Goal: Transaction & Acquisition: Obtain resource

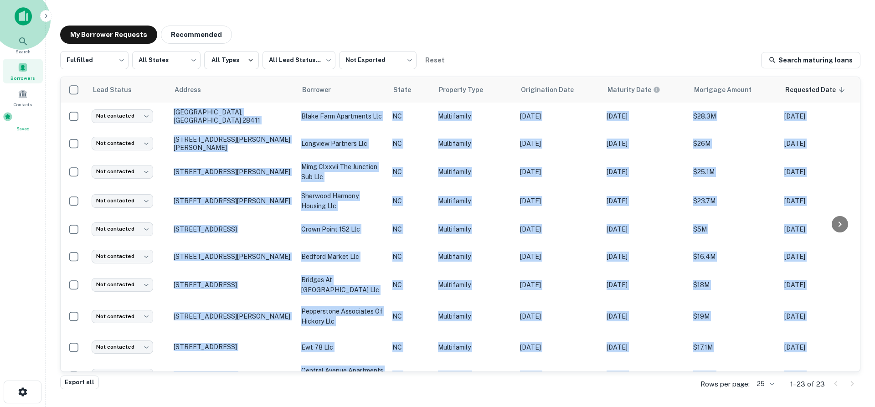
click at [24, 131] on span "Saved" at bounding box center [23, 128] width 40 height 7
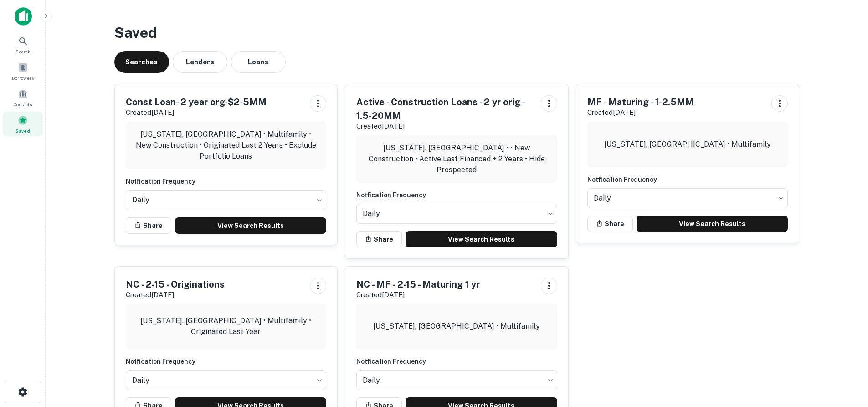
scroll to position [31, 0]
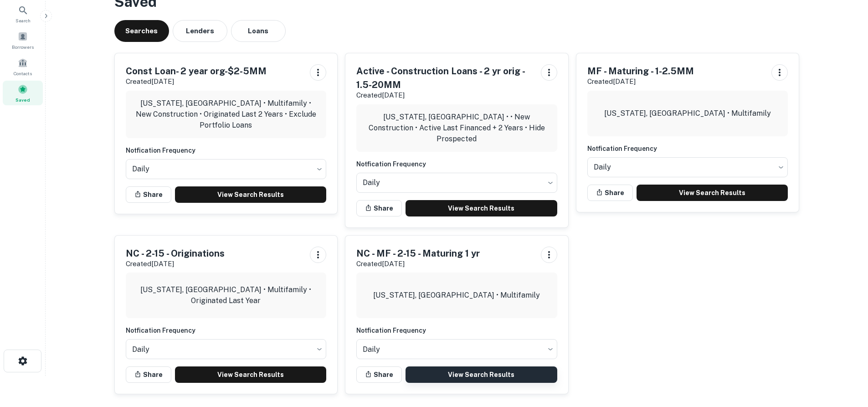
click at [487, 372] on link "View Search Results" at bounding box center [481, 374] width 152 height 16
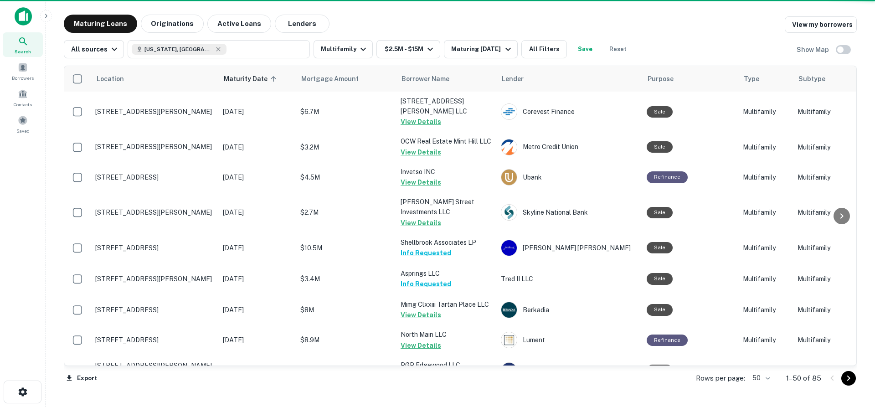
click at [847, 379] on icon "Go to next page" at bounding box center [848, 378] width 11 height 11
click at [847, 379] on div at bounding box center [839, 378] width 31 height 15
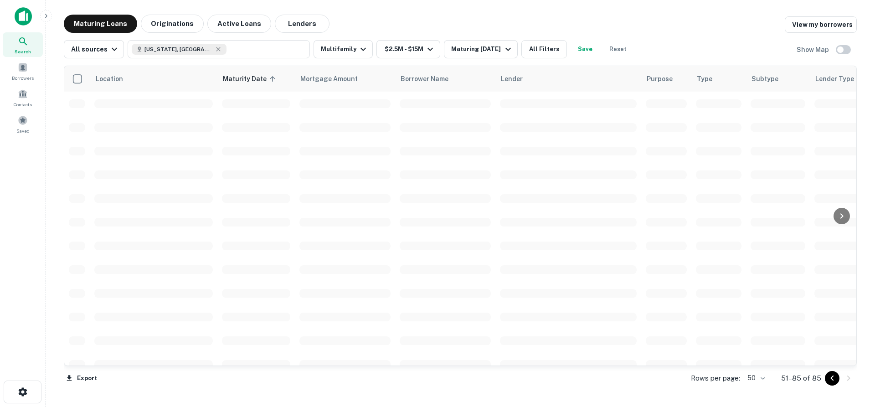
click at [847, 379] on div at bounding box center [839, 378] width 31 height 15
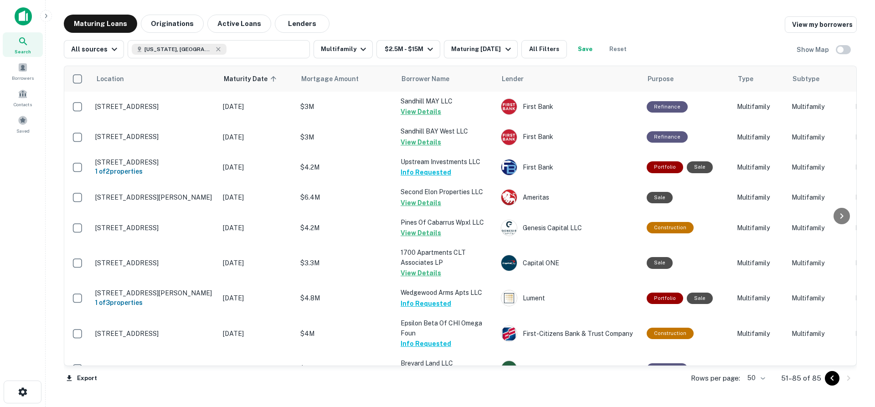
click at [847, 379] on div at bounding box center [839, 378] width 31 height 15
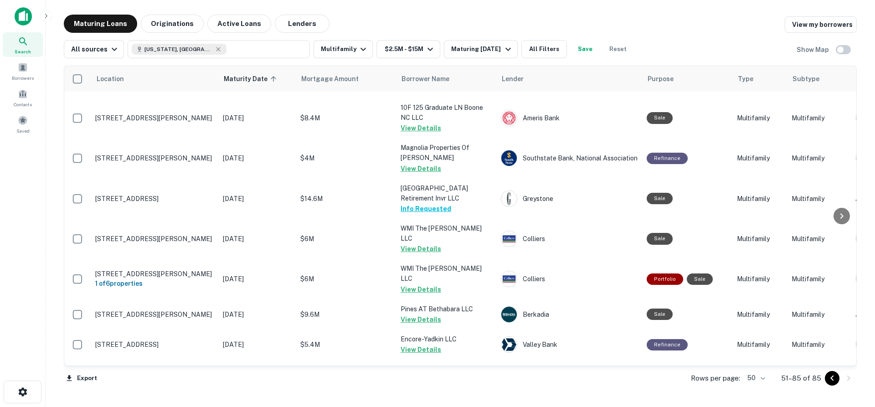
scroll to position [872, 0]
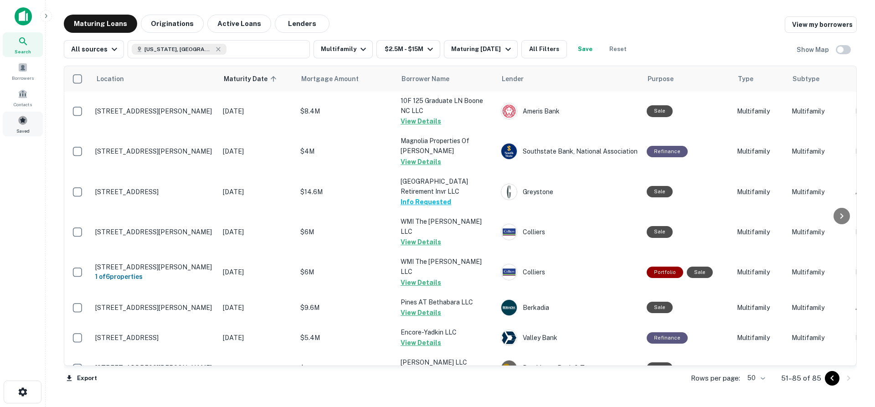
click at [10, 126] on div "Saved" at bounding box center [23, 124] width 40 height 25
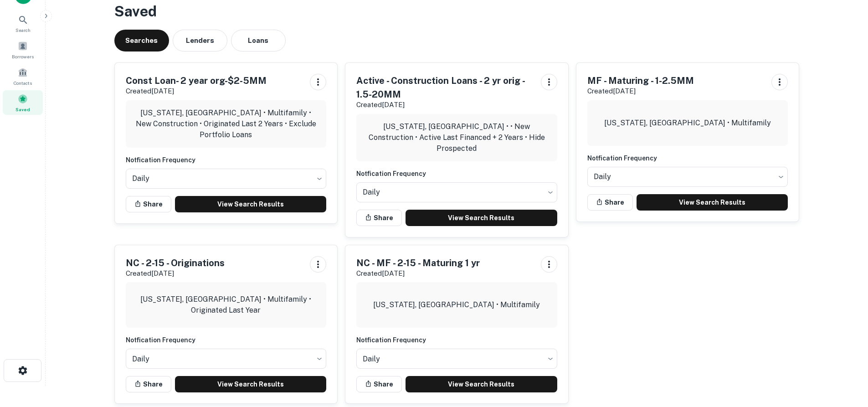
scroll to position [31, 0]
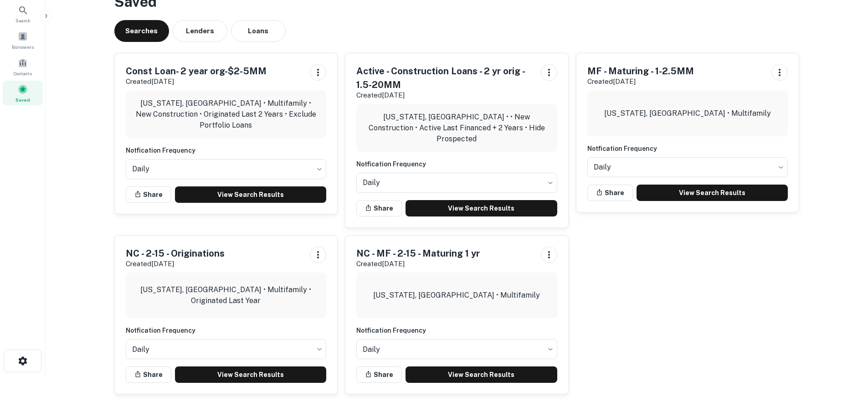
click at [464, 82] on h5 "Active - Construction Loans - 2 yr orig - 1.5-20MM" at bounding box center [444, 77] width 177 height 27
click at [475, 200] on link "View Search Results" at bounding box center [481, 208] width 152 height 16
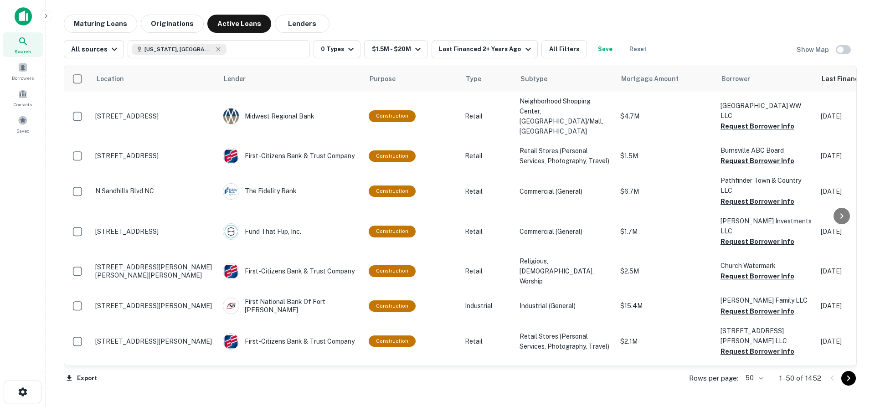
click at [845, 375] on icon "Go to next page" at bounding box center [848, 378] width 11 height 11
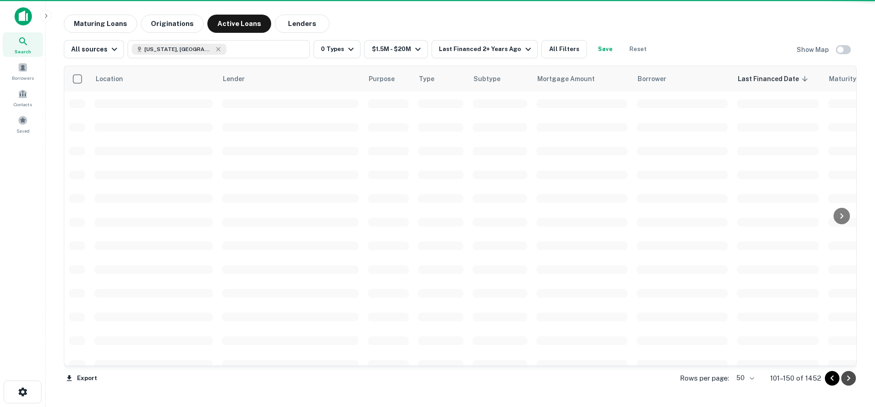
click at [845, 375] on icon "Go to next page" at bounding box center [848, 378] width 11 height 11
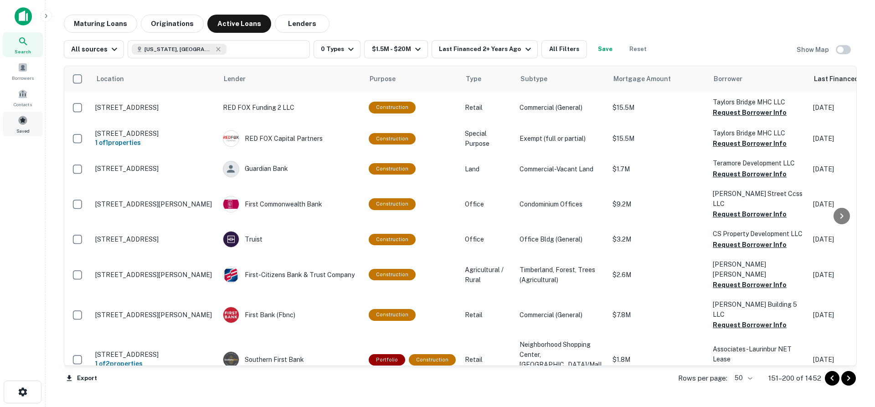
click at [22, 123] on span at bounding box center [23, 120] width 10 height 10
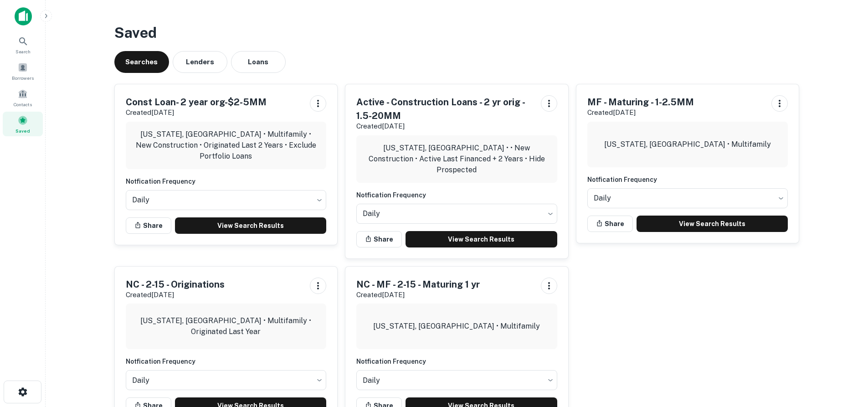
scroll to position [31, 0]
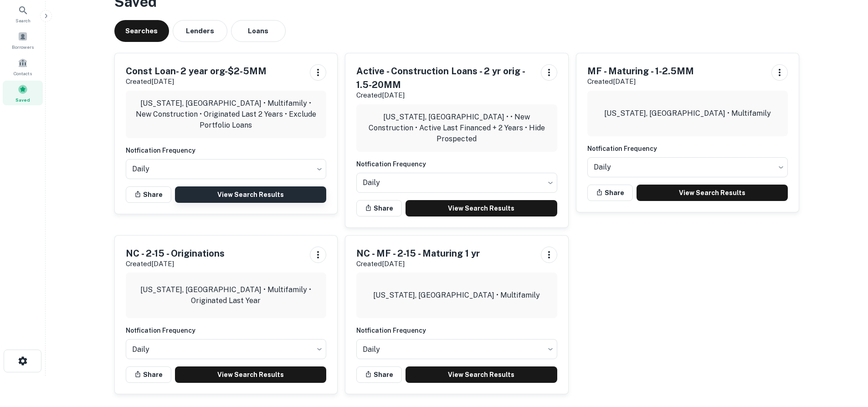
click at [268, 196] on link "View Search Results" at bounding box center [251, 194] width 152 height 16
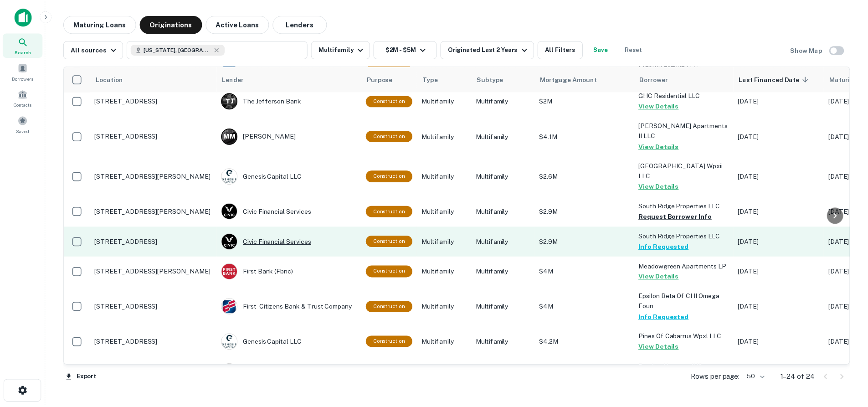
scroll to position [319, 0]
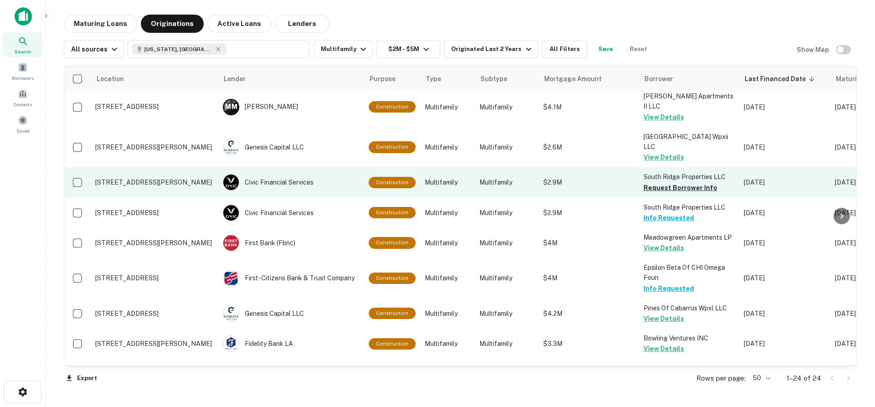
click at [170, 178] on p "[STREET_ADDRESS][PERSON_NAME]" at bounding box center [154, 182] width 118 height 8
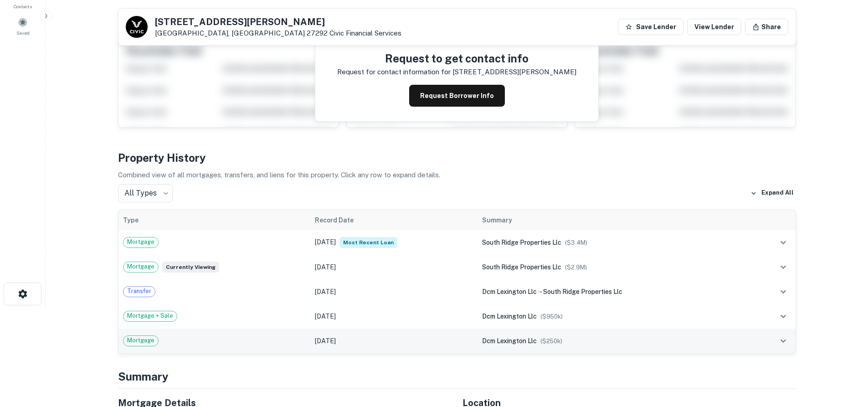
scroll to position [46, 0]
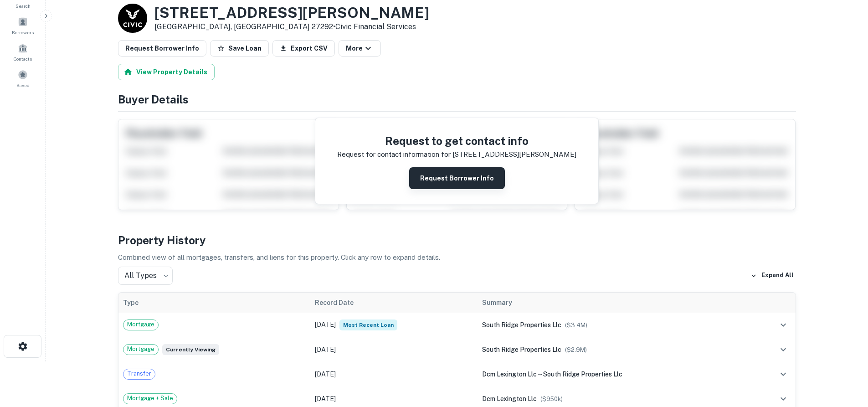
click at [446, 179] on button "Request Borrower Info" at bounding box center [457, 178] width 96 height 22
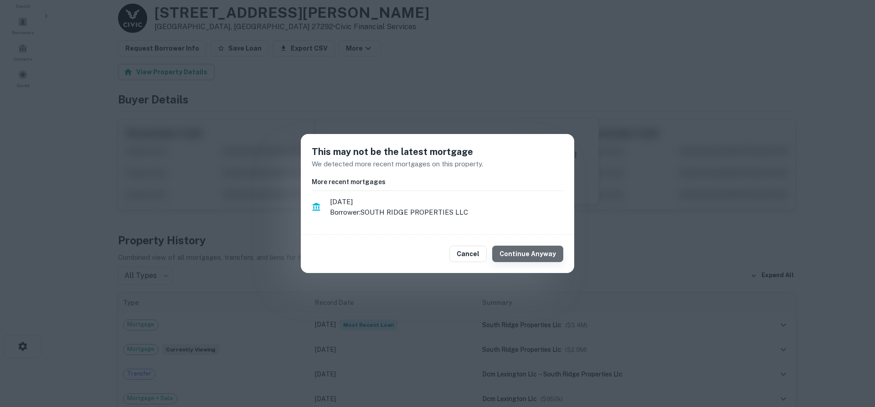
click at [534, 253] on button "Continue Anyway" at bounding box center [527, 254] width 71 height 16
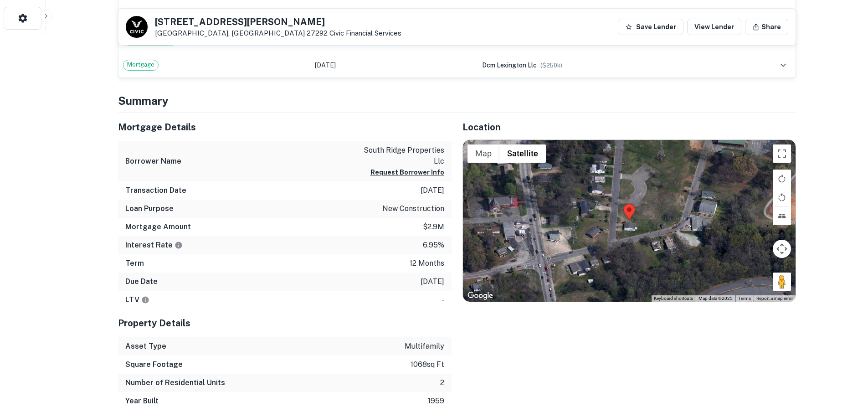
scroll to position [456, 0]
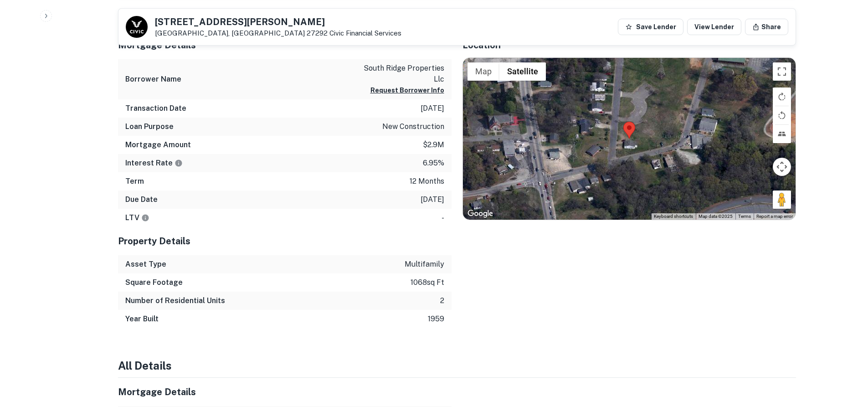
drag, startPoint x: 775, startPoint y: 203, endPoint x: 689, endPoint y: 171, distance: 91.8
click at [637, 152] on div "Map Terrain Satellite Labels Keyboard shortcuts Map Data Map data ©2025 Map dat…" at bounding box center [629, 139] width 333 height 162
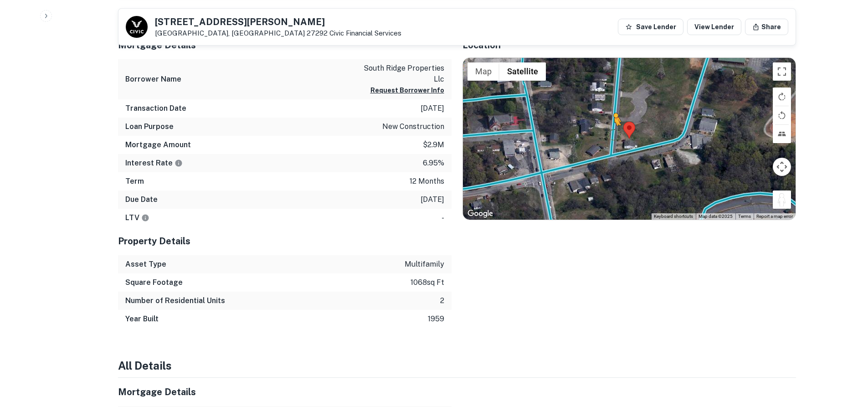
drag, startPoint x: 787, startPoint y: 205, endPoint x: 611, endPoint y: 135, distance: 189.3
click at [611, 135] on div "To activate drag with keyboard, press Alt + Enter. Once in keyboard drag state,…" at bounding box center [629, 139] width 333 height 162
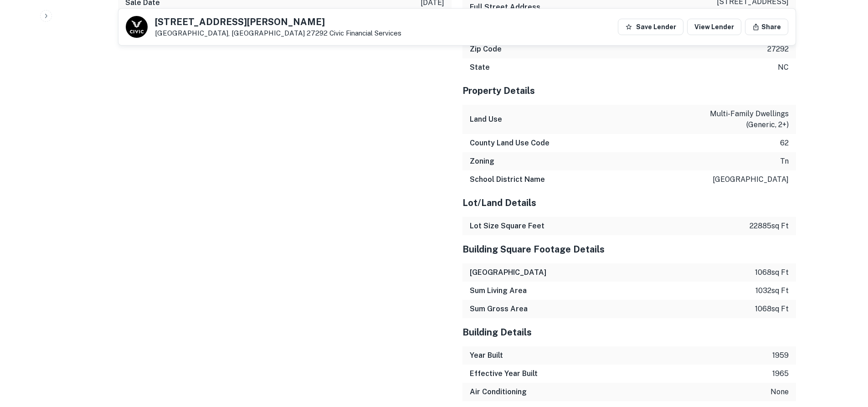
scroll to position [820, 0]
